Goal: Feedback & Contribution: Leave review/rating

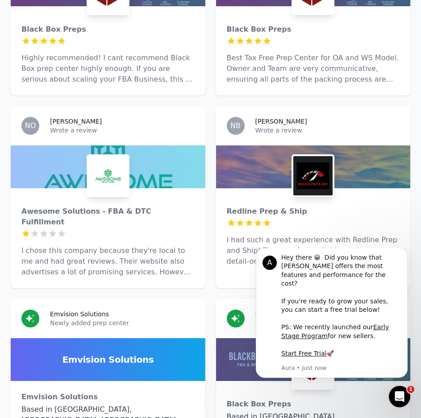
click at [115, 247] on p "I chose this company because they're local to me and had great reviews. Their w…" at bounding box center [107, 261] width 173 height 32
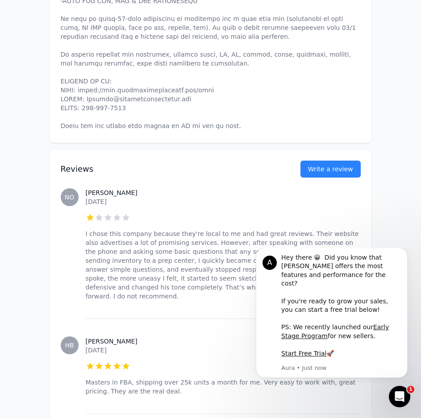
scroll to position [446, 0]
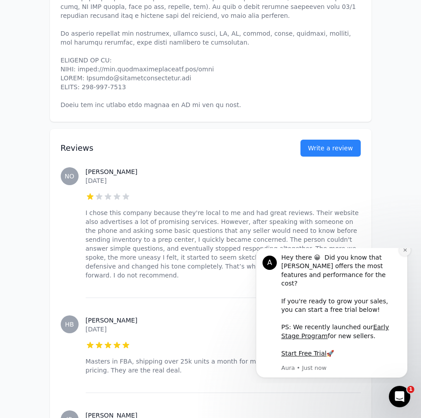
click at [405, 252] on icon "Dismiss notification" at bounding box center [404, 250] width 5 height 5
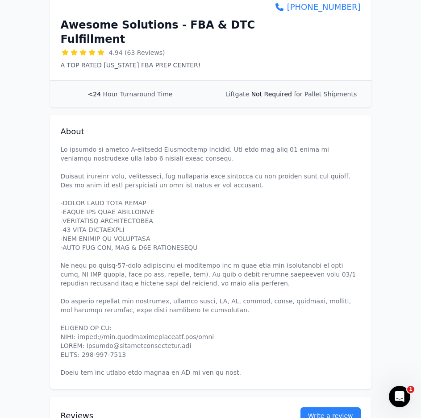
scroll to position [0, 0]
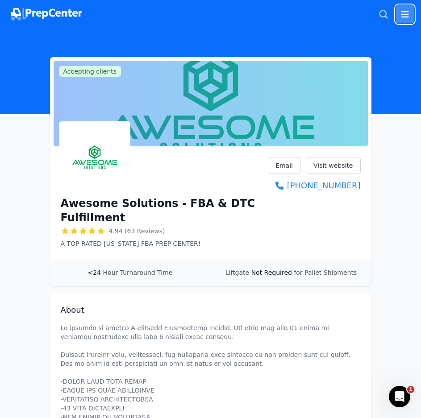
click at [404, 20] on button "Open main menu" at bounding box center [405, 14] width 18 height 18
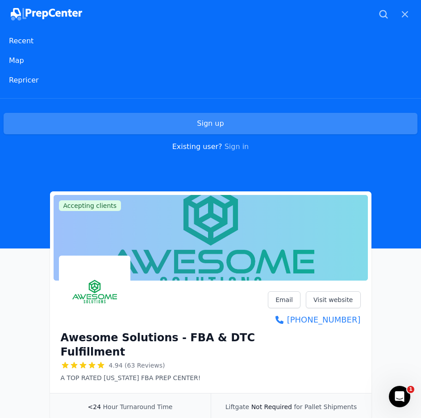
click at [208, 125] on link "Sign up" at bounding box center [210, 123] width 413 height 21
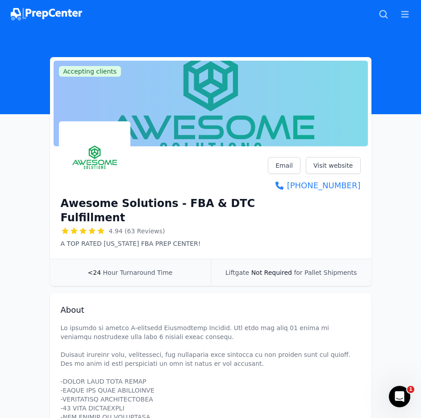
click at [37, 13] on img at bounding box center [46, 14] width 71 height 12
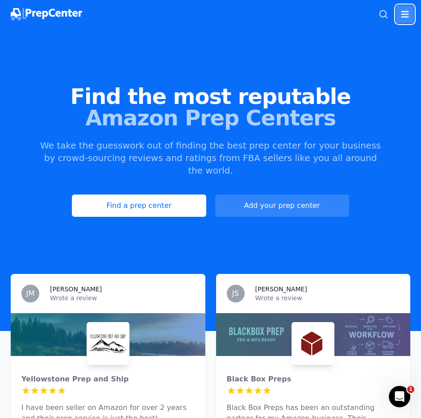
click at [410, 14] on button "Open main menu" at bounding box center [405, 14] width 18 height 18
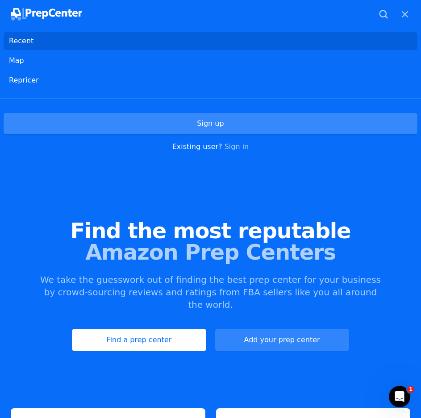
click at [206, 124] on link "Sign up" at bounding box center [210, 123] width 413 height 21
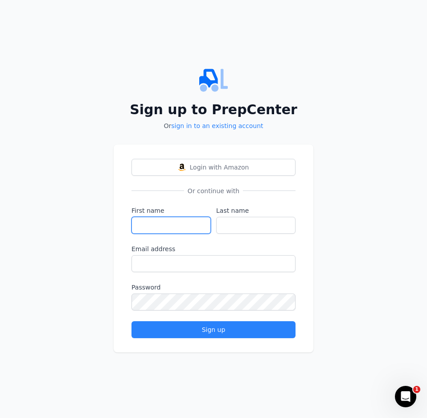
click at [180, 226] on input "First name" at bounding box center [171, 225] width 79 height 17
type input "Skinlo"
type input "Rakesh"
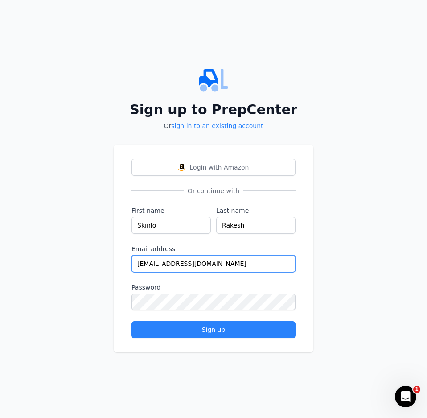
type input "[EMAIL_ADDRESS][DOMAIN_NAME]"
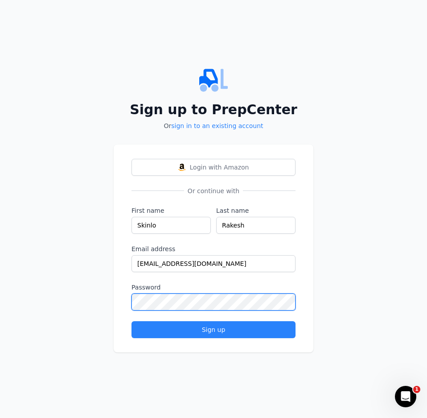
click at [132, 321] on button "Sign up" at bounding box center [214, 329] width 164 height 17
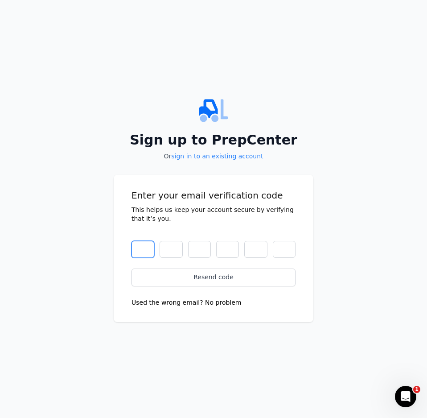
click at [143, 247] on input "text" at bounding box center [143, 249] width 23 height 17
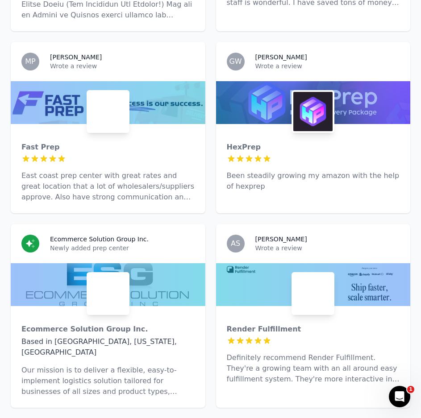
scroll to position [1383, 0]
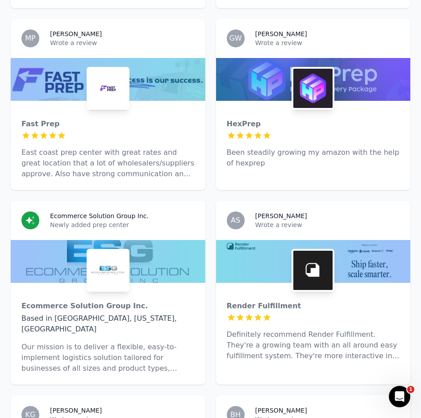
click at [302, 131] on div at bounding box center [313, 135] width 173 height 9
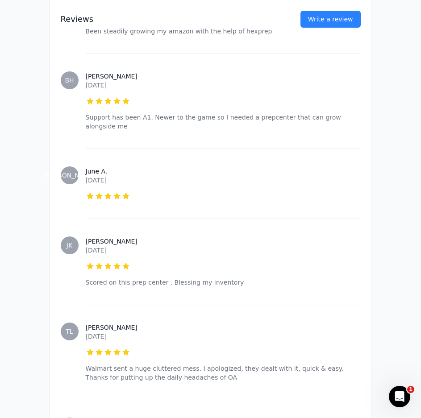
scroll to position [357, 0]
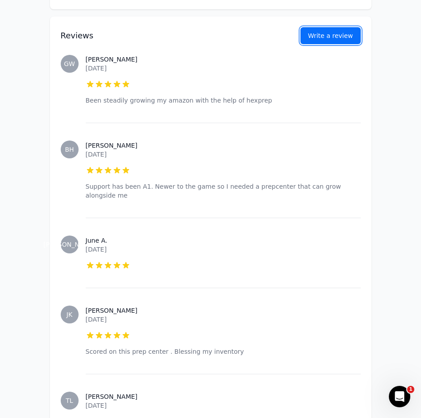
click at [325, 44] on button "Write a review" at bounding box center [330, 35] width 60 height 17
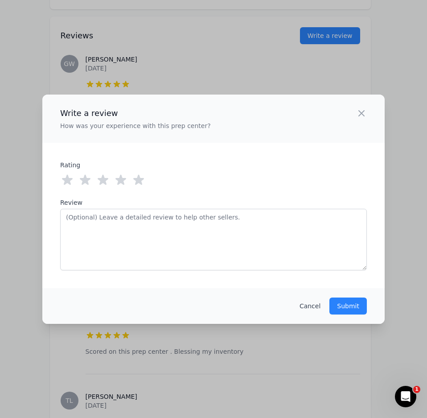
click at [141, 184] on icon at bounding box center [139, 180] width 14 height 14
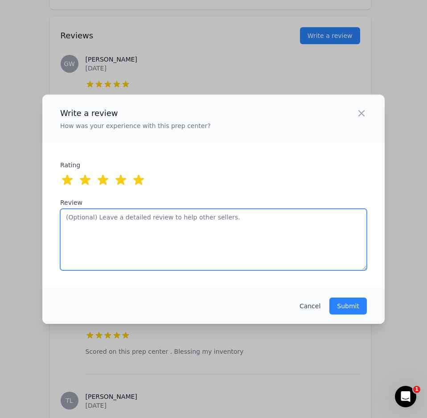
click at [172, 241] on textarea "Review" at bounding box center [213, 240] width 307 height 62
click at [151, 217] on textarea "Recommend to any" at bounding box center [213, 240] width 307 height 62
type textarea "c"
click at [285, 220] on textarea "Currently being coached into learning amazon and I highly recommend this" at bounding box center [213, 240] width 307 height 62
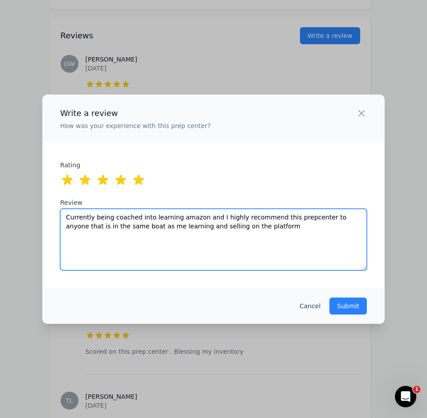
type textarea "Currently being coached into learning amazon and I highly recommend this prepce…"
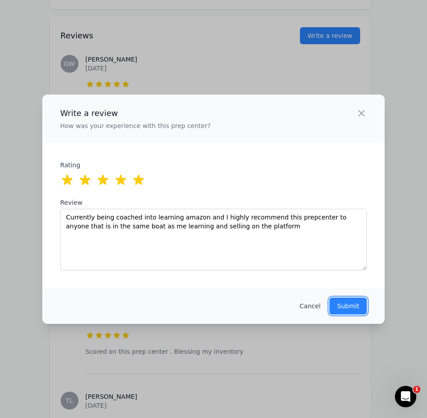
click at [330, 298] on button "Submit" at bounding box center [348, 306] width 37 height 17
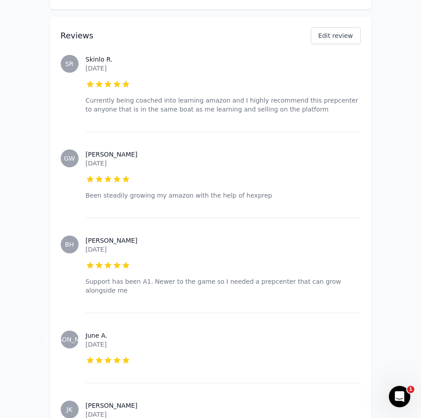
drag, startPoint x: 259, startPoint y: 41, endPoint x: 260, endPoint y: 24, distance: 17.0
click at [260, 35] on div "Reviews Edit review" at bounding box center [211, 31] width 300 height 28
